Goal: Task Accomplishment & Management: Use online tool/utility

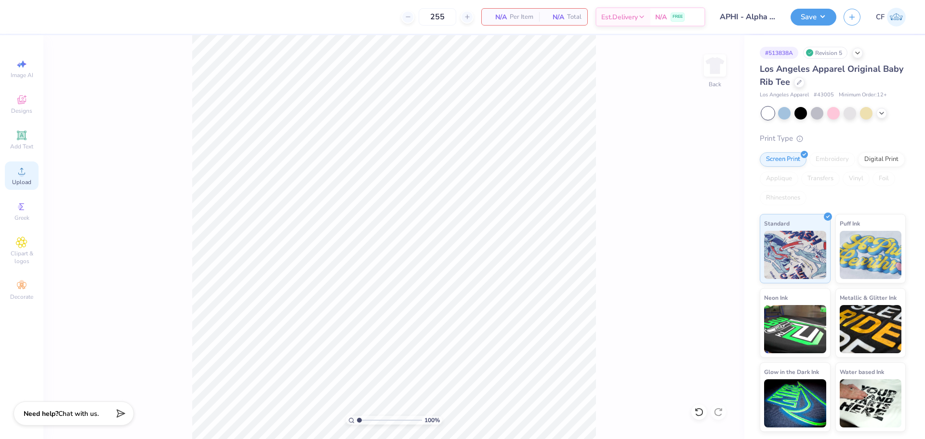
click at [34, 176] on div "Upload" at bounding box center [22, 175] width 34 height 28
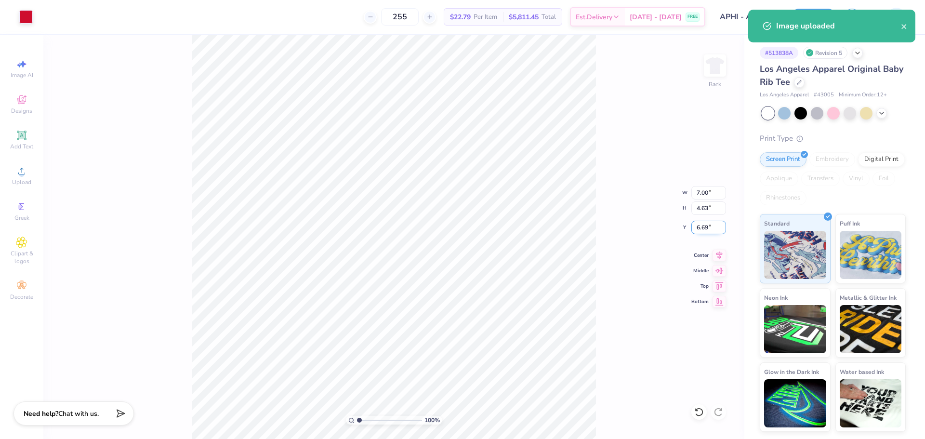
click at [696, 228] on input "6.69" at bounding box center [709, 227] width 35 height 13
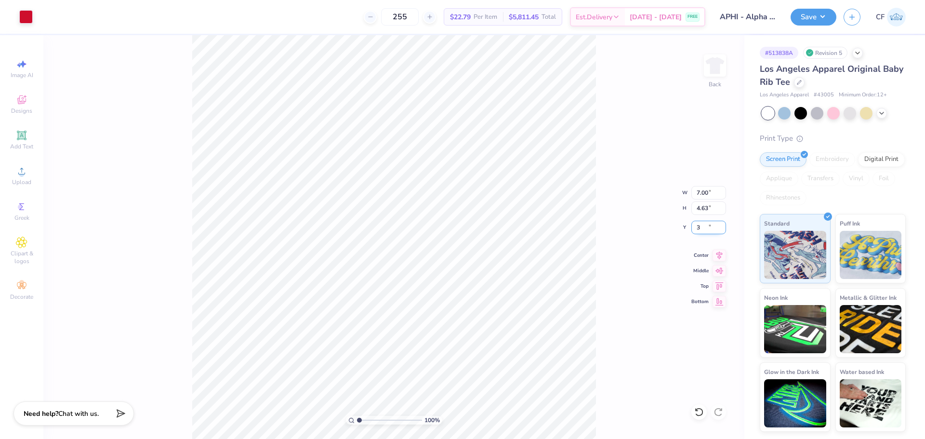
type input "3.00"
click at [708, 227] on input "3.00" at bounding box center [709, 227] width 35 height 13
type input "2.00"
click at [818, 19] on button "Save" at bounding box center [814, 15] width 46 height 17
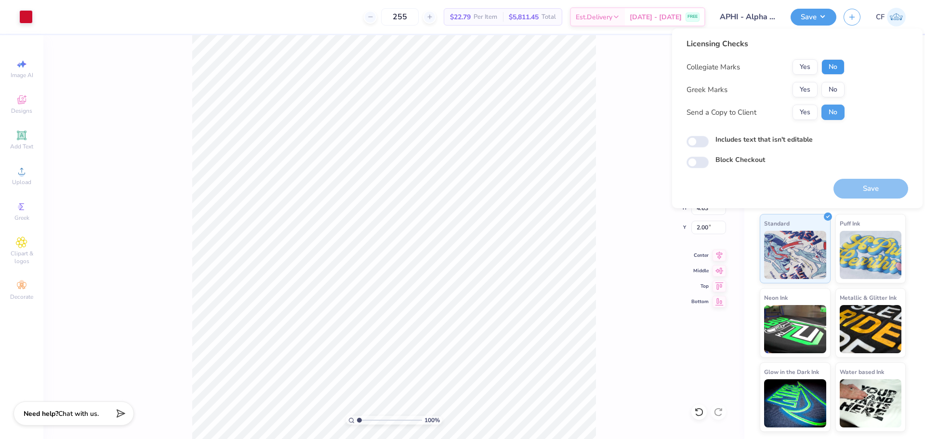
click at [837, 65] on button "No" at bounding box center [833, 66] width 23 height 15
click at [835, 82] on button "No" at bounding box center [833, 89] width 23 height 15
click at [810, 109] on button "Yes" at bounding box center [805, 112] width 25 height 15
click at [704, 144] on input "Includes text that isn't editable" at bounding box center [698, 142] width 22 height 12
checkbox input "true"
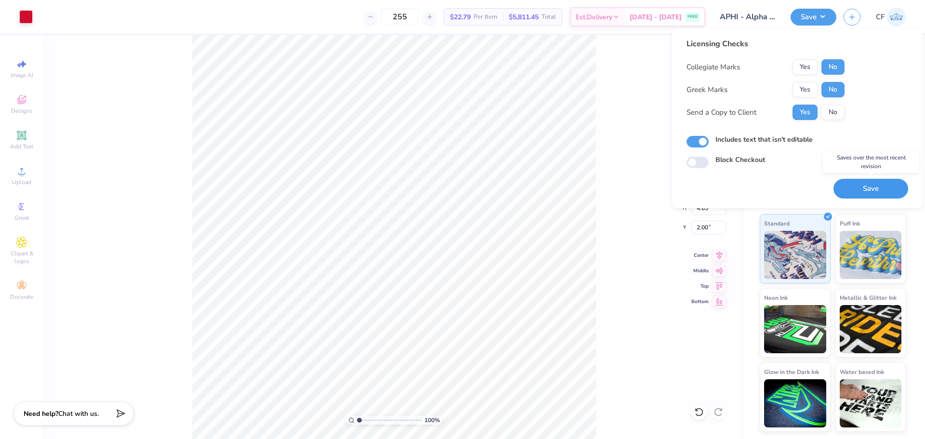
click at [868, 186] on button "Save" at bounding box center [871, 189] width 75 height 20
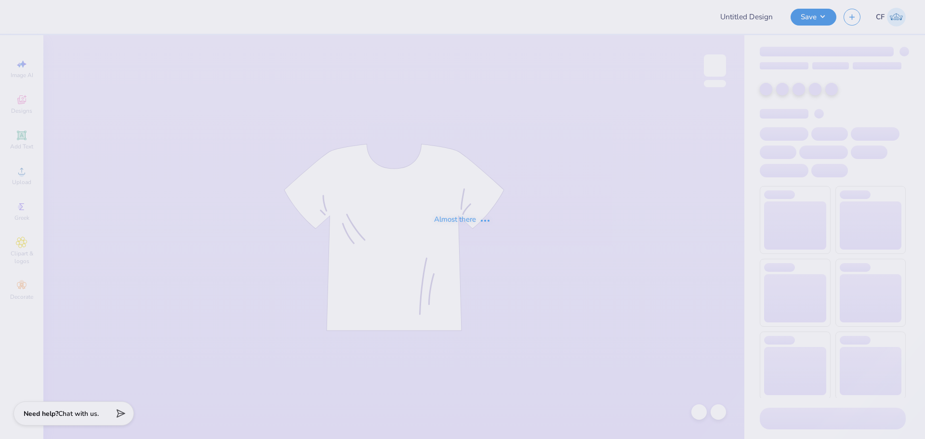
type input "Sweat sets for coco Marie!"
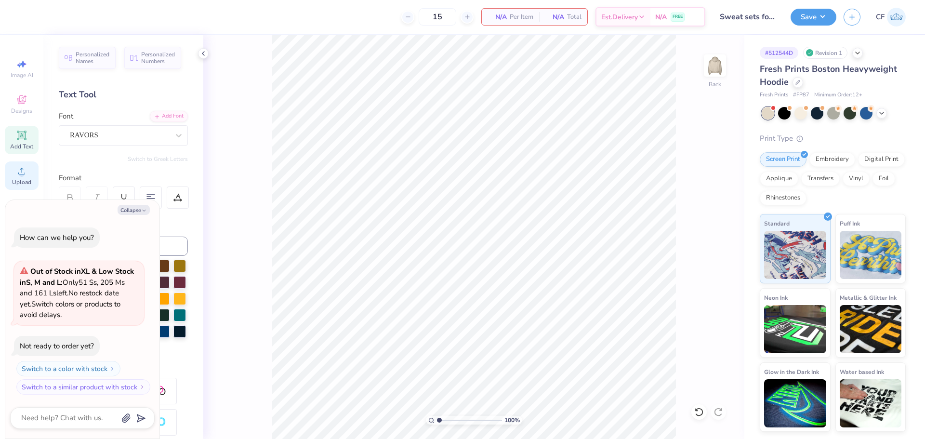
click at [24, 176] on icon at bounding box center [22, 171] width 12 height 12
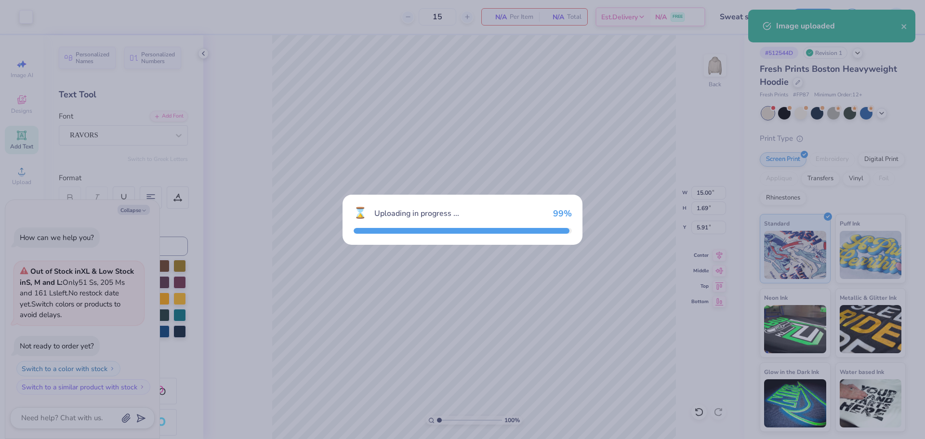
type textarea "x"
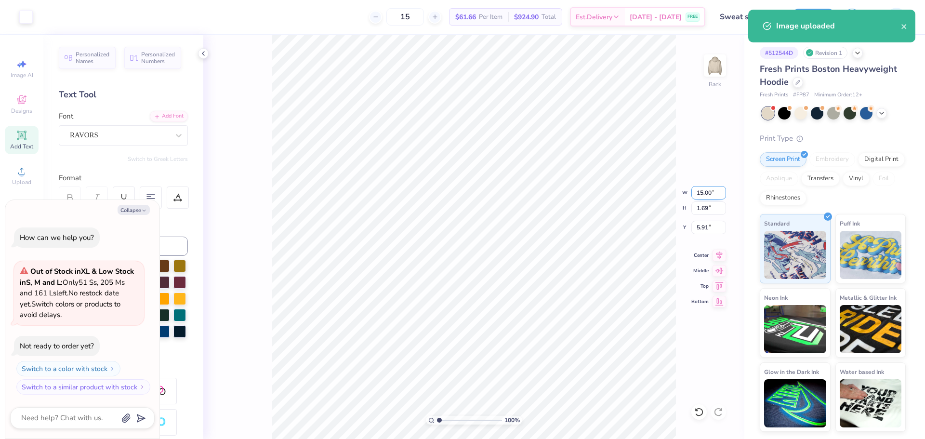
click at [700, 190] on input "15.00" at bounding box center [709, 192] width 35 height 13
type input "12"
type textarea "x"
type input "12.00"
type input "1.35"
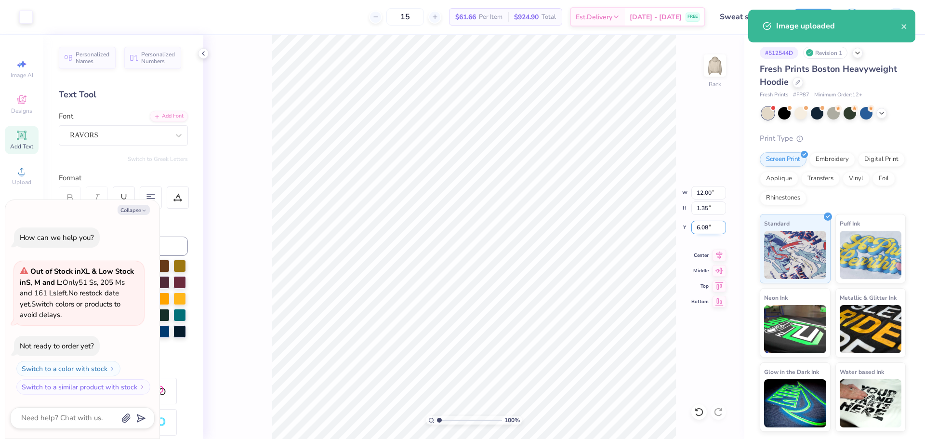
click at [709, 230] on input "6.08" at bounding box center [709, 227] width 35 height 13
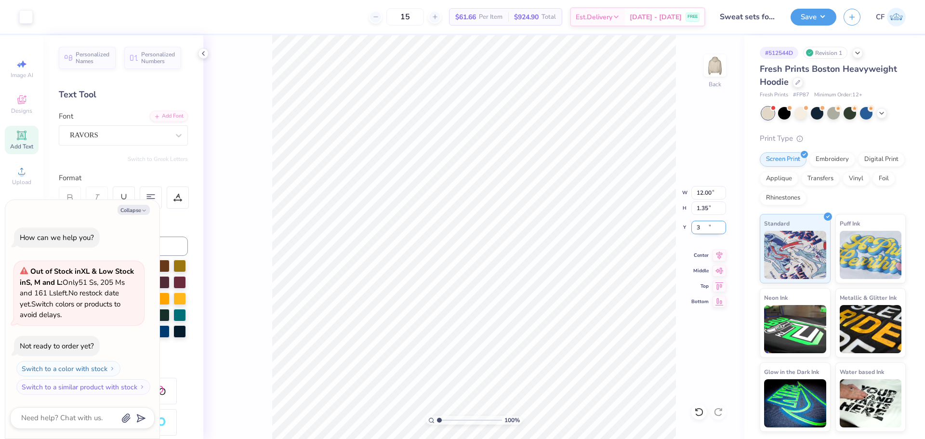
type input "3"
type textarea "x"
type input "3.00"
type textarea "x"
click at [709, 193] on input "12.00" at bounding box center [709, 192] width 35 height 13
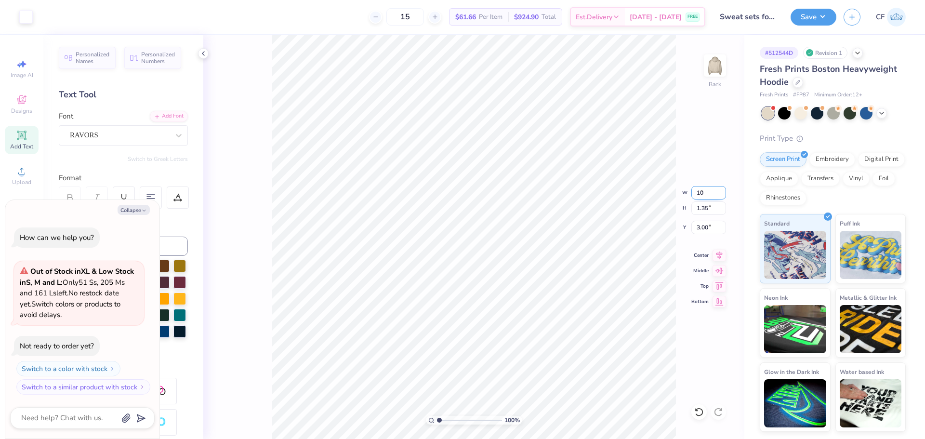
type input "10"
type textarea "x"
type input "10.00"
type input "1.12"
click at [711, 227] on input "3.11" at bounding box center [709, 227] width 35 height 13
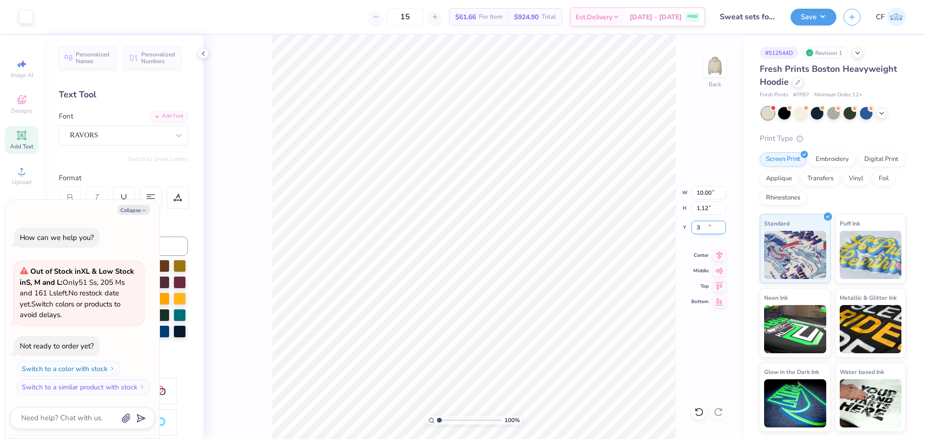
type input "3"
type textarea "x"
type input "3.00"
type textarea "x"
click at [701, 194] on input "10.00" at bounding box center [709, 192] width 35 height 13
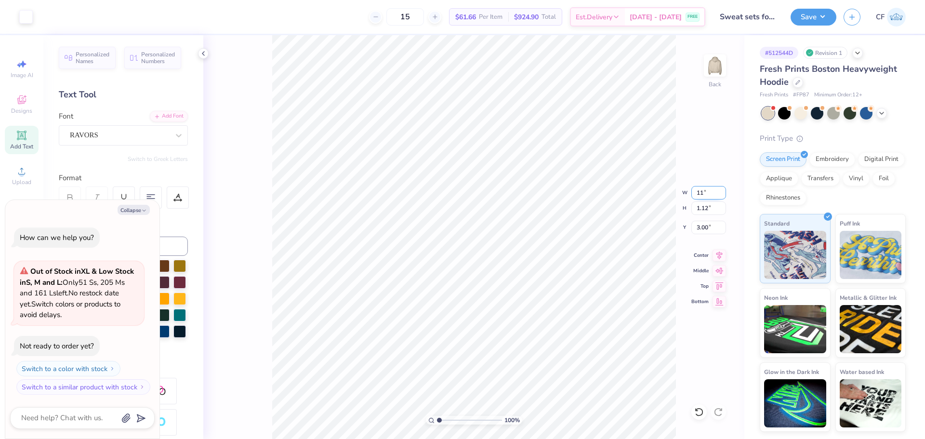
type input "11"
type textarea "x"
type input "11.00"
type input "1.24"
click at [697, 224] on input "2.94" at bounding box center [709, 227] width 35 height 13
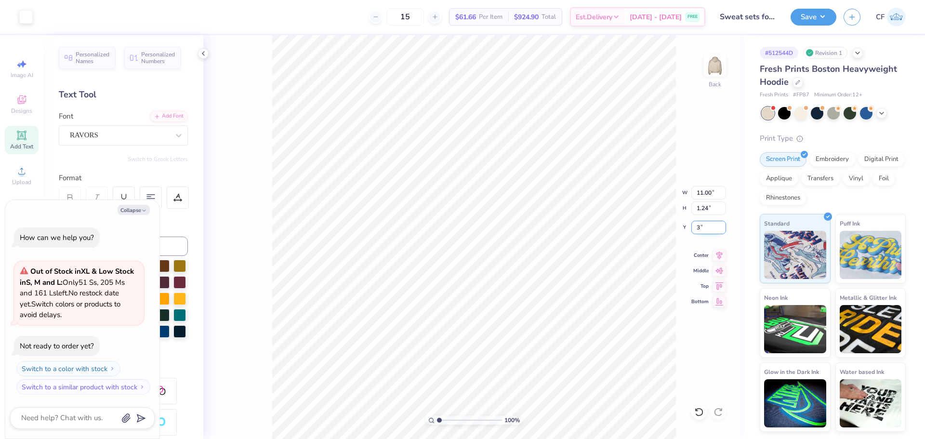
type input "3"
type textarea "x"
type input "3.00"
click at [824, 21] on button "Save" at bounding box center [814, 15] width 46 height 17
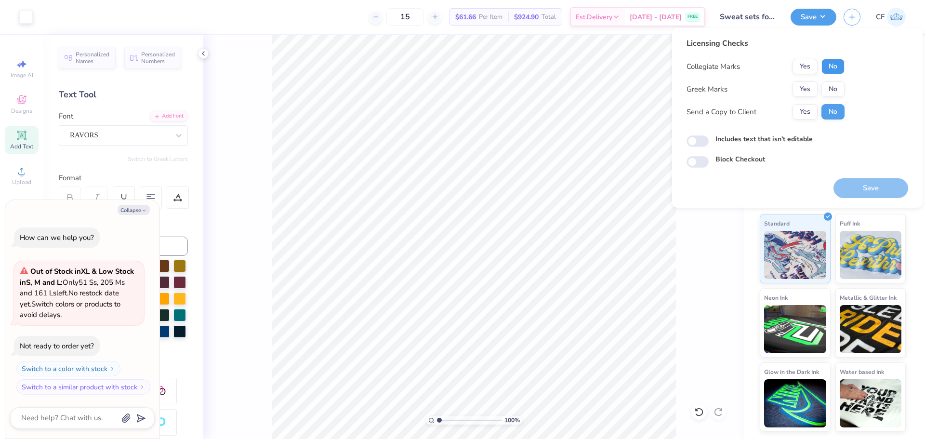
drag, startPoint x: 839, startPoint y: 67, endPoint x: 838, endPoint y: 80, distance: 13.1
click at [839, 67] on button "No" at bounding box center [833, 66] width 23 height 15
click at [837, 88] on button "No" at bounding box center [833, 88] width 23 height 15
type textarea "x"
click at [699, 141] on input "Includes text that isn't editable" at bounding box center [698, 141] width 22 height 12
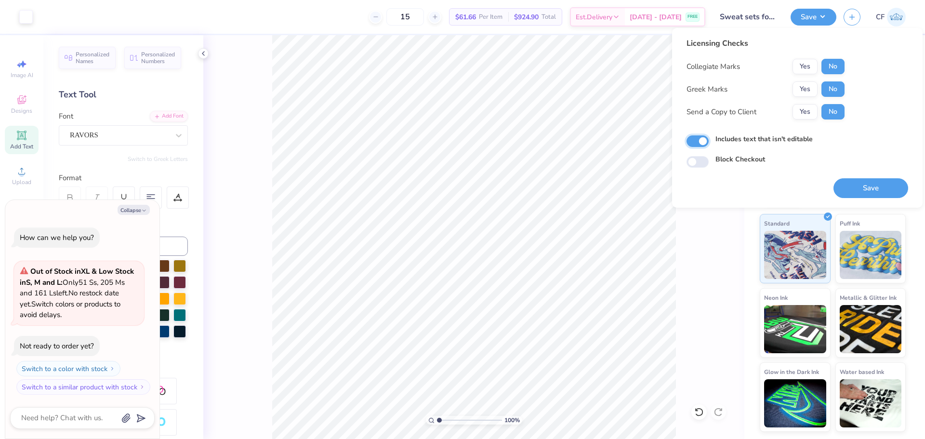
checkbox input "true"
click at [802, 113] on button "Yes" at bounding box center [805, 111] width 25 height 15
click at [854, 191] on button "Save" at bounding box center [871, 188] width 75 height 20
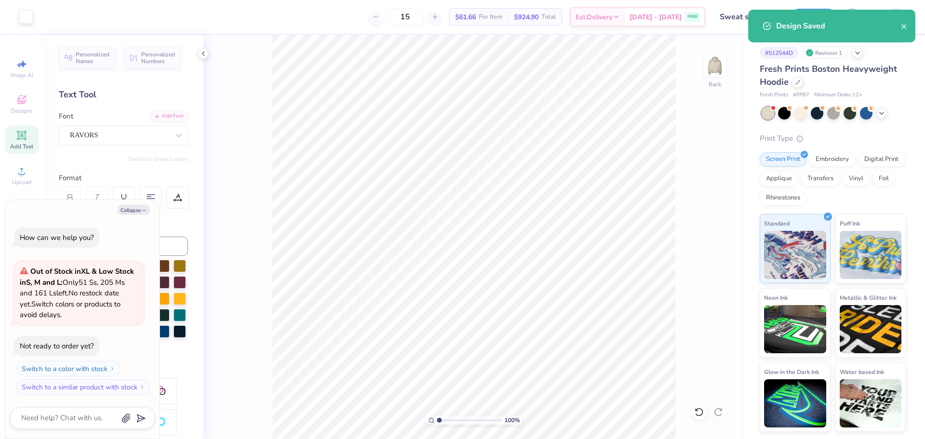
type textarea "x"
